Goal: Task Accomplishment & Management: Use online tool/utility

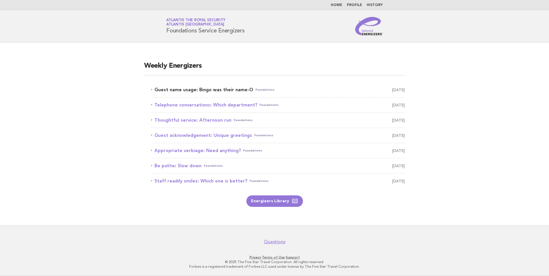
click at [189, 89] on link "Guest name usage: Bingo was their name-O Foundations October 12" at bounding box center [278, 90] width 254 height 8
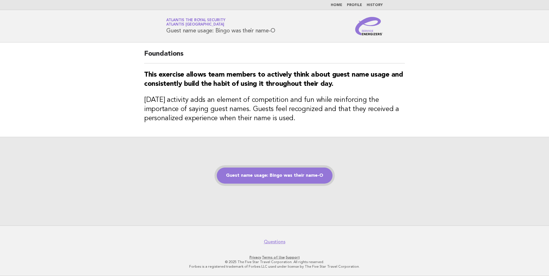
click at [271, 178] on link "Guest name usage: Bingo was their name-O" at bounding box center [275, 176] width 116 height 16
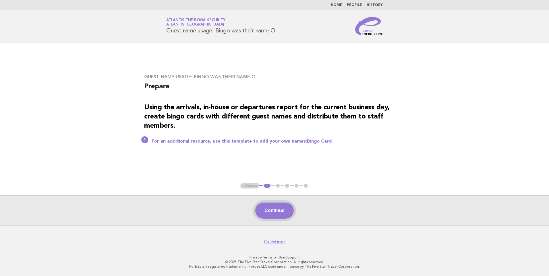
click at [270, 212] on button "Continue" at bounding box center [274, 211] width 38 height 16
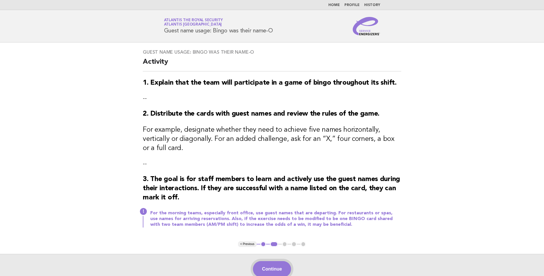
click at [276, 261] on button "Continue" at bounding box center [272, 269] width 38 height 16
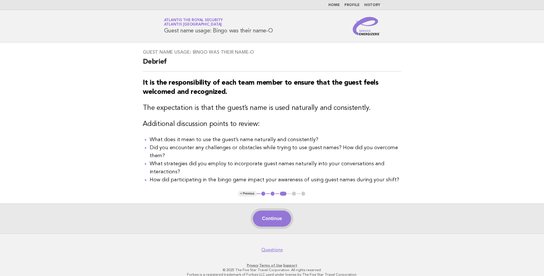
click at [272, 220] on button "Continue" at bounding box center [272, 219] width 38 height 16
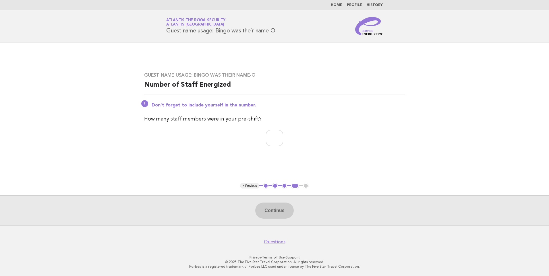
click at [284, 185] on button "3" at bounding box center [285, 186] width 6 height 6
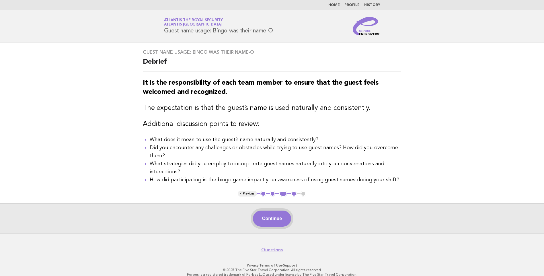
click at [265, 220] on button "Continue" at bounding box center [272, 219] width 38 height 16
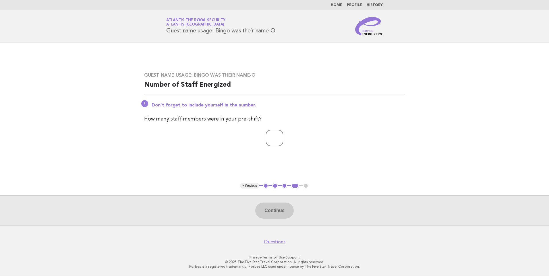
click at [276, 140] on input "number" at bounding box center [274, 138] width 17 height 16
type input "*"
click at [277, 208] on button "Continue" at bounding box center [274, 211] width 38 height 16
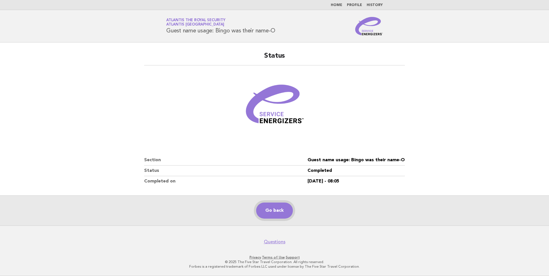
click at [273, 212] on link "Go back" at bounding box center [274, 211] width 37 height 16
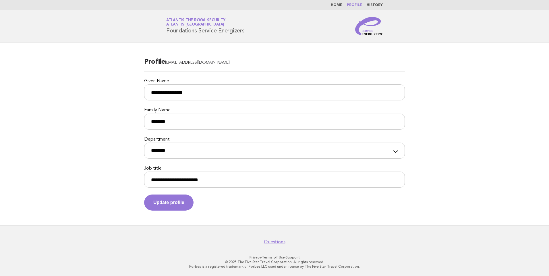
click at [336, 7] on link "Home" at bounding box center [336, 4] width 11 height 3
